Goal: Information Seeking & Learning: Understand process/instructions

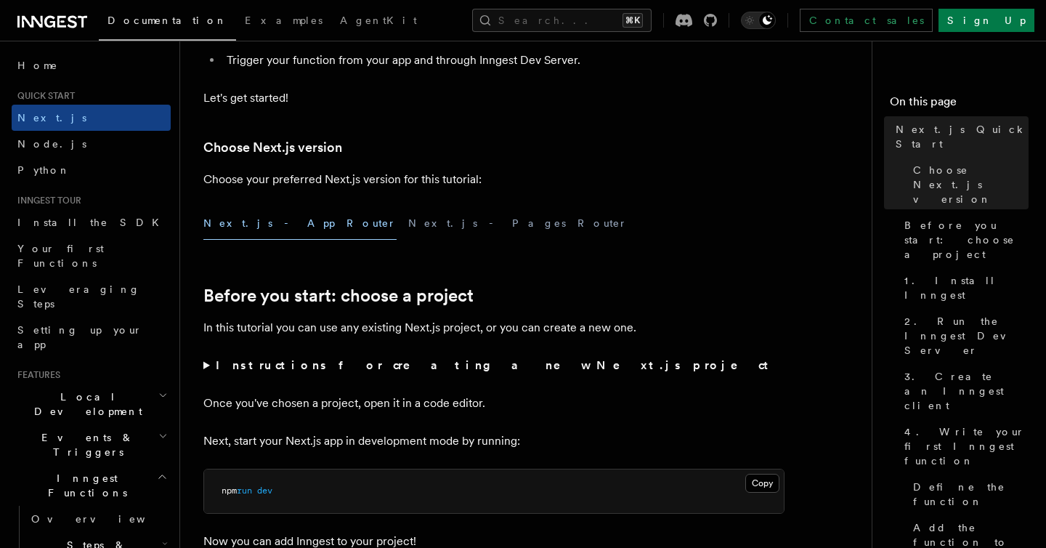
scroll to position [322, 0]
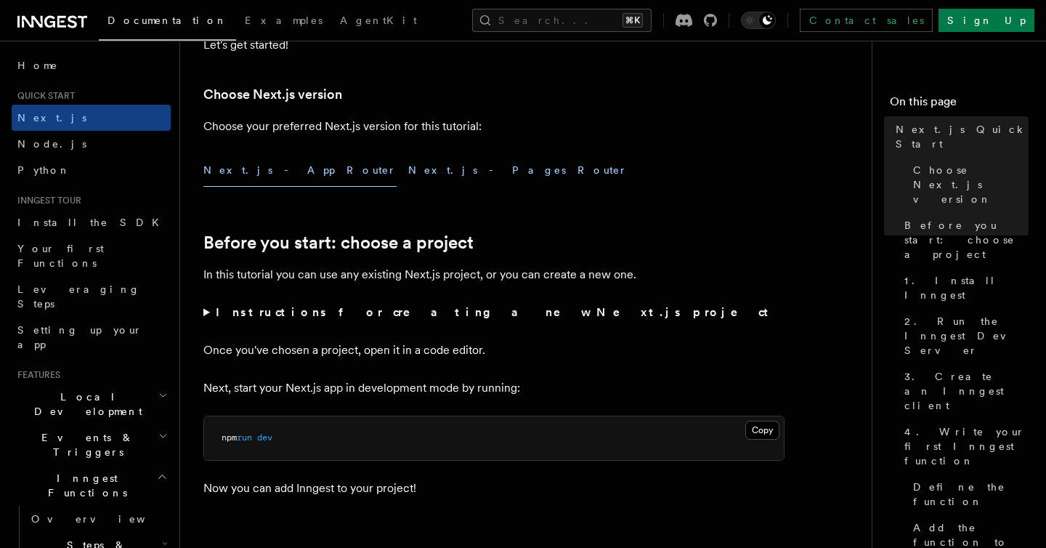
click at [408, 174] on button "Next.js - Pages Router" at bounding box center [517, 170] width 219 height 33
click at [248, 174] on button "Next.js - App Router" at bounding box center [299, 170] width 193 height 33
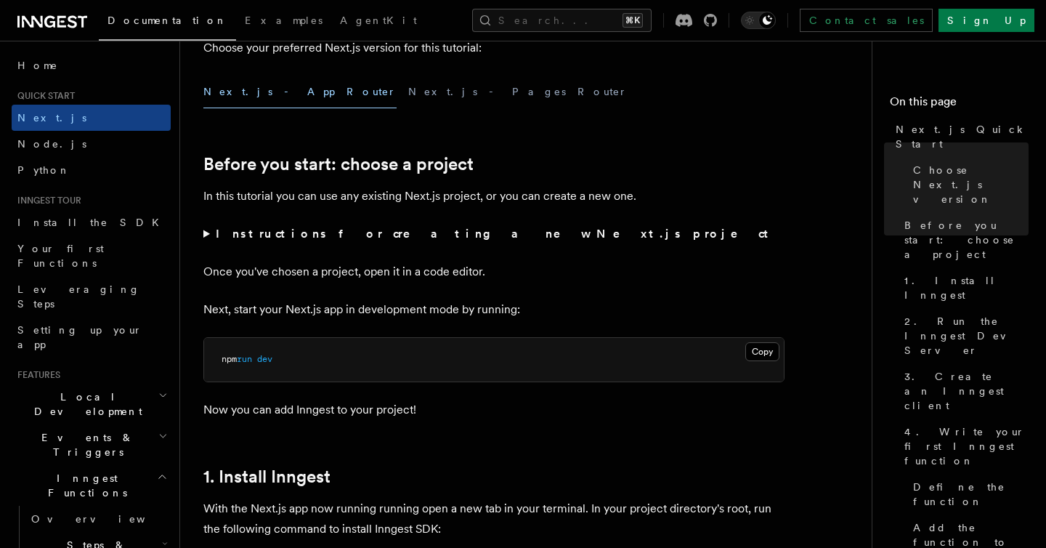
scroll to position [346, 0]
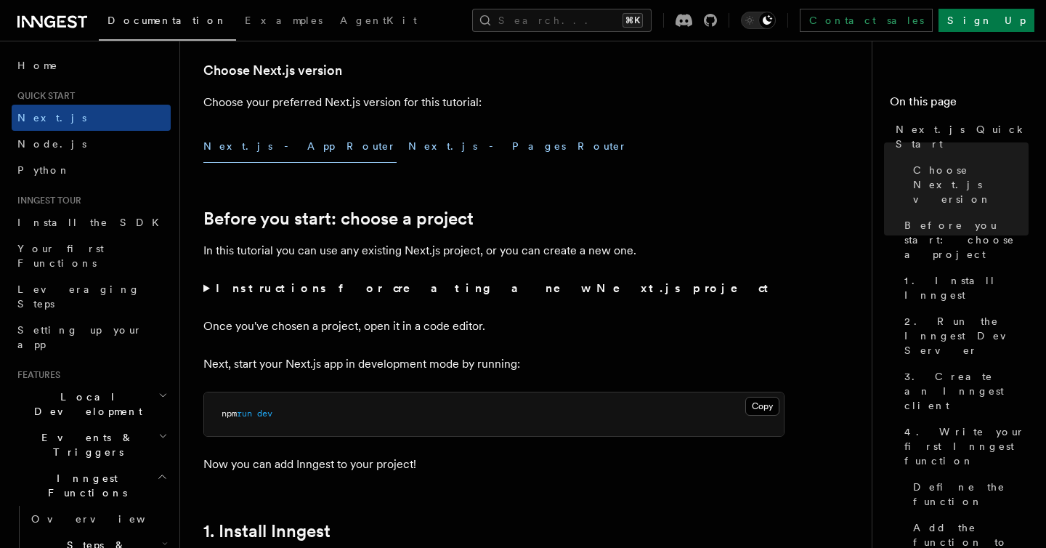
click at [408, 147] on button "Next.js - Pages Router" at bounding box center [517, 146] width 219 height 33
click at [275, 151] on button "Next.js - App Router" at bounding box center [299, 146] width 193 height 33
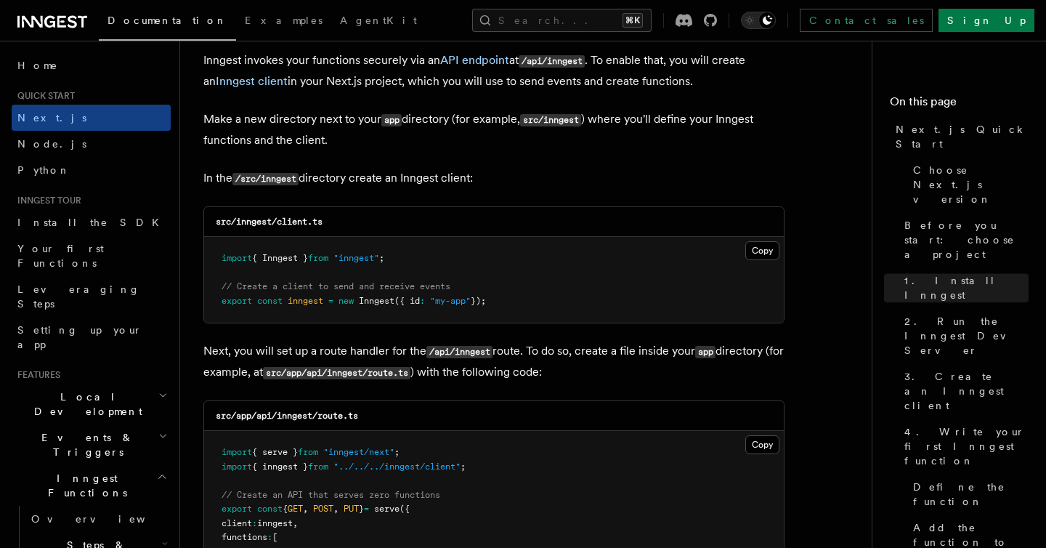
scroll to position [1755, 0]
